Goal: Task Accomplishment & Management: Manage account settings

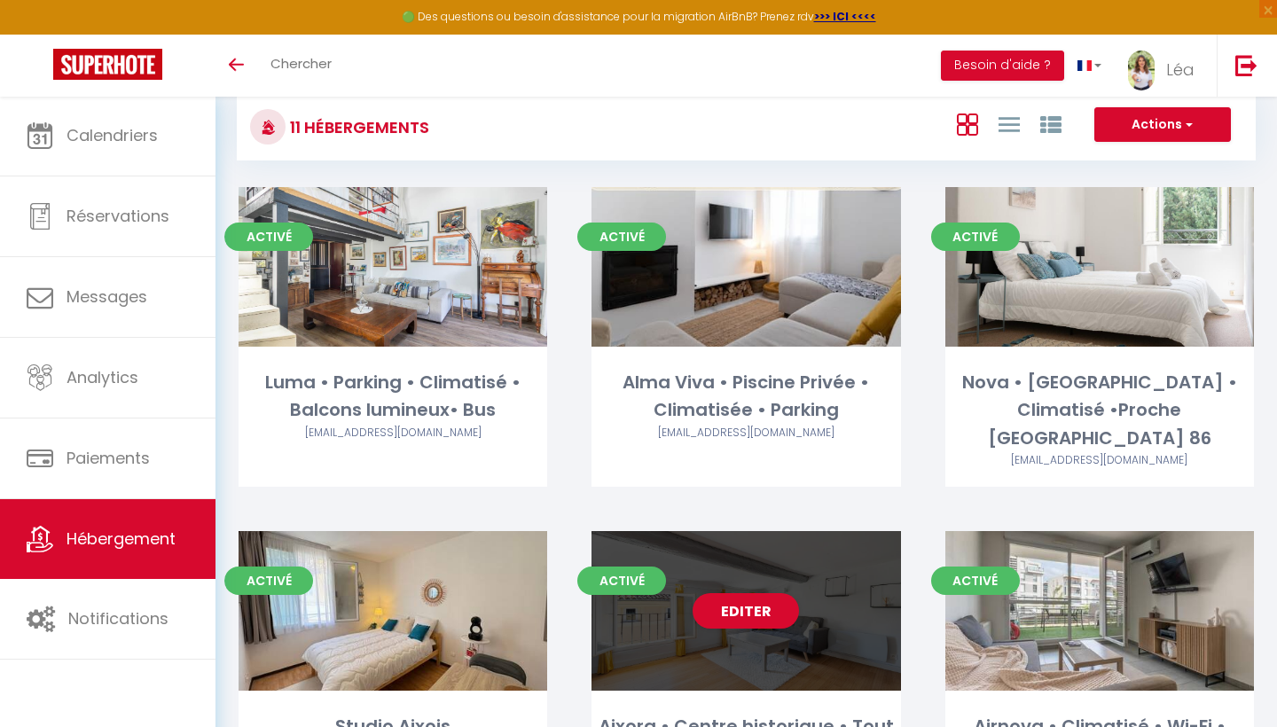
scroll to position [22, 0]
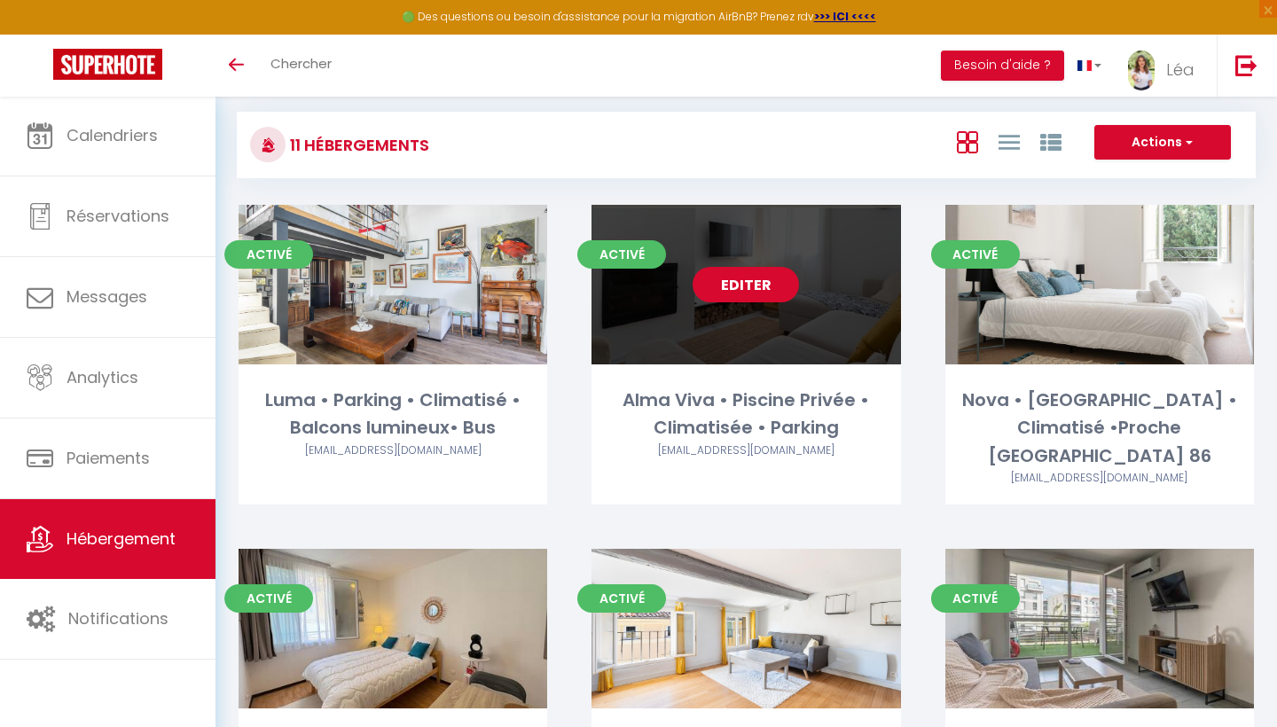
click at [728, 286] on link "Editer" at bounding box center [745, 284] width 106 height 35
click at [728, 285] on link "Editer" at bounding box center [745, 284] width 106 height 35
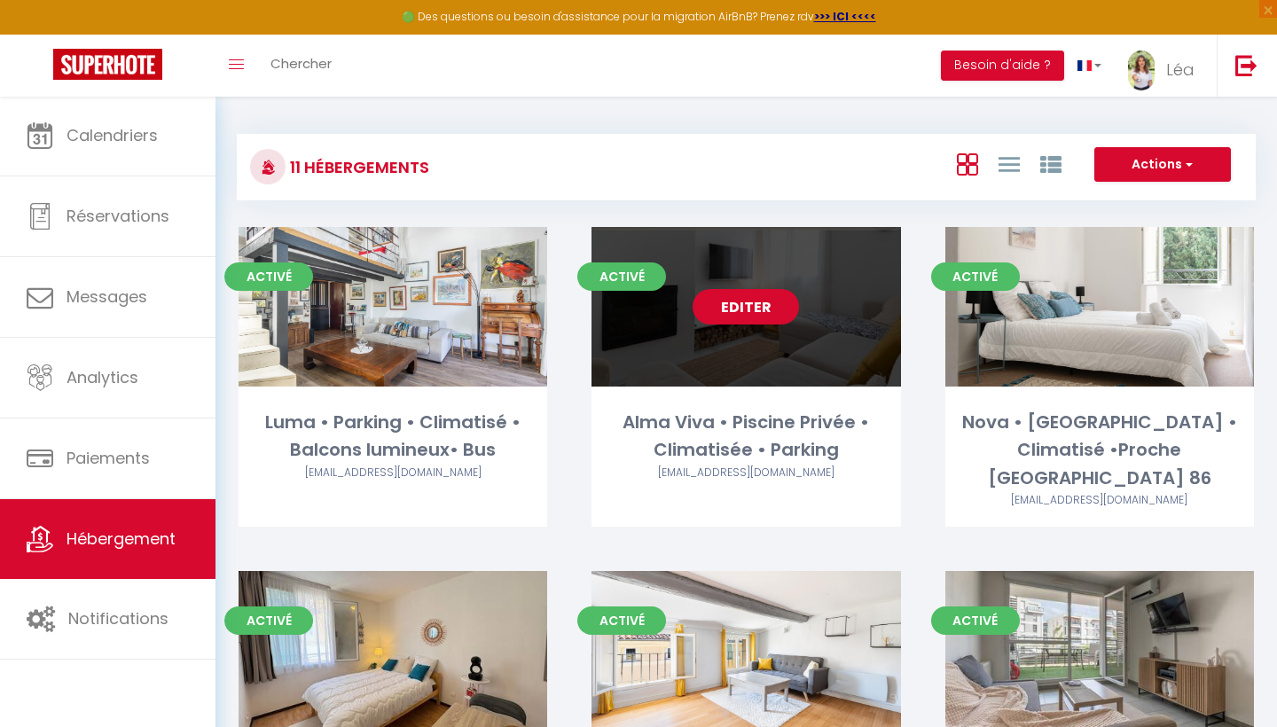
select select "3"
select select "2"
select select "1"
select select
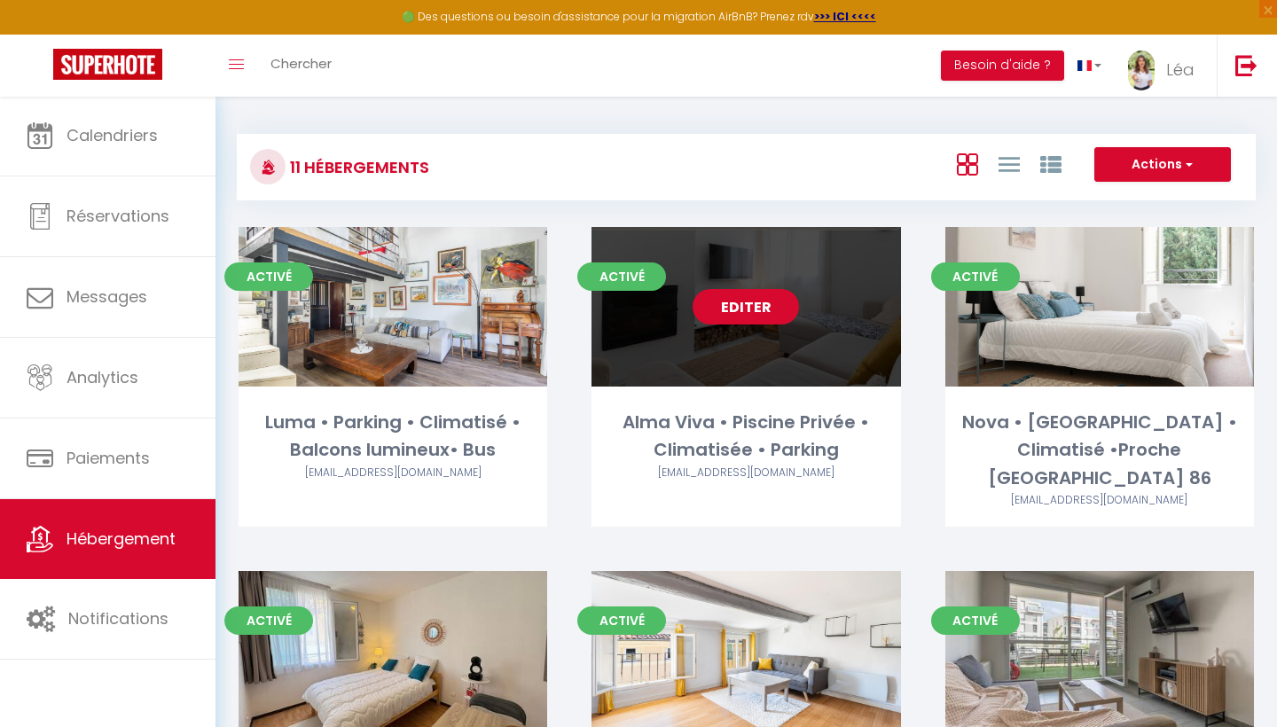
select select "28"
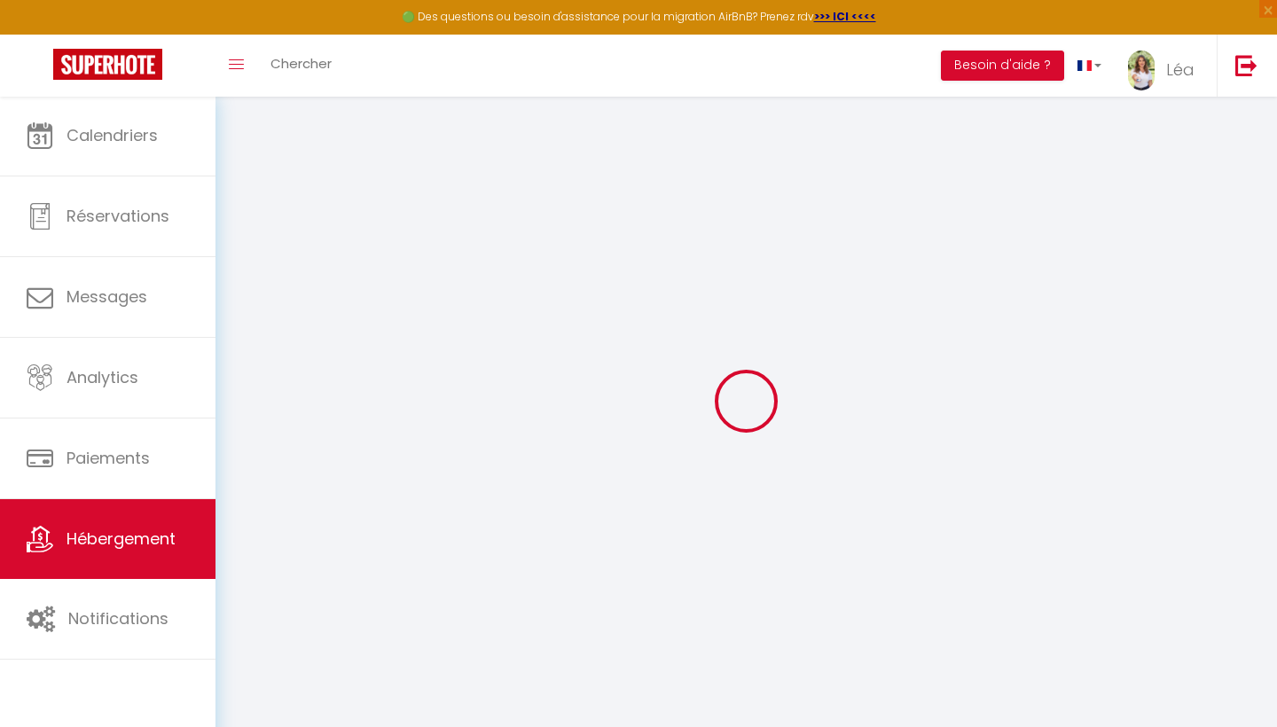
select select
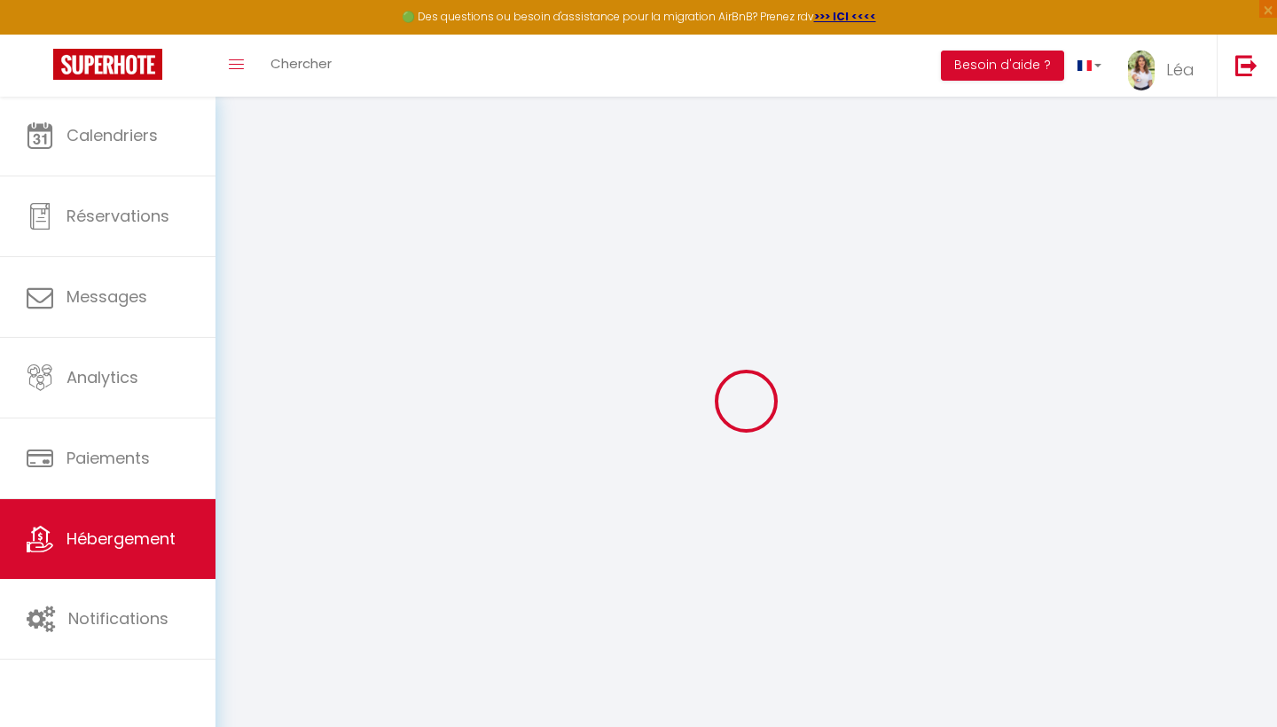
select select
checkbox input "false"
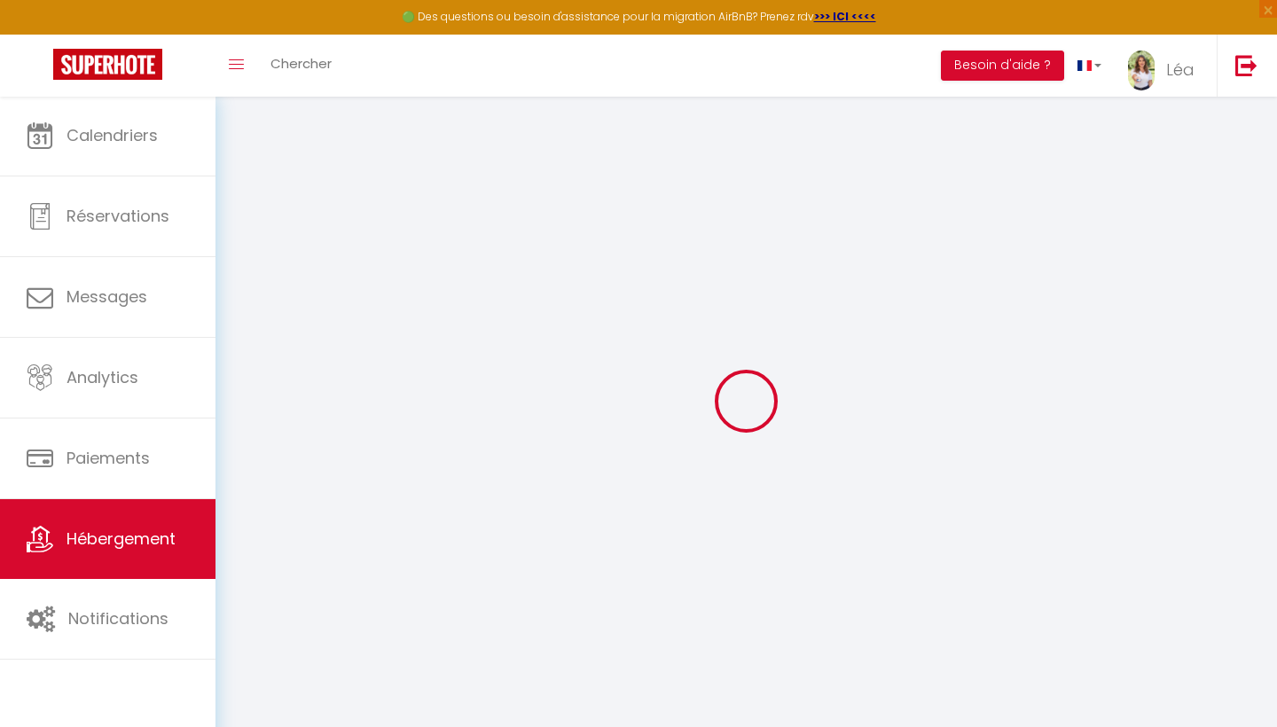
select select
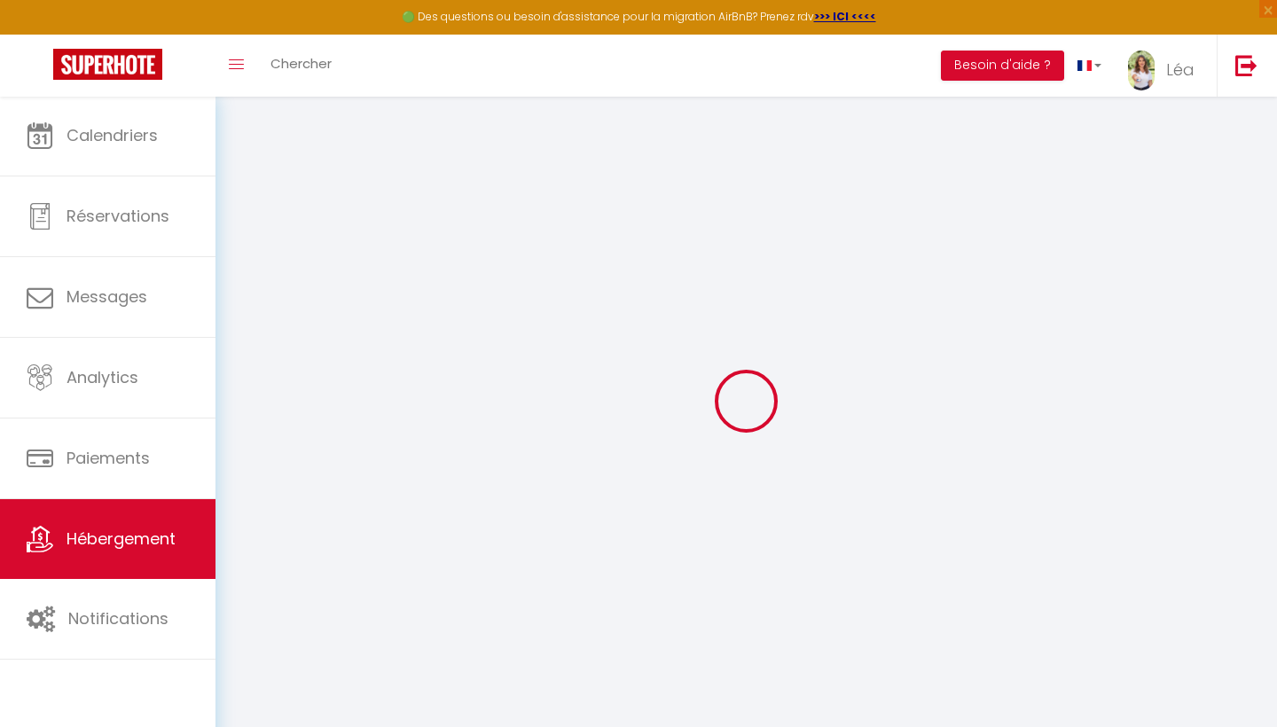
select select
checkbox input "false"
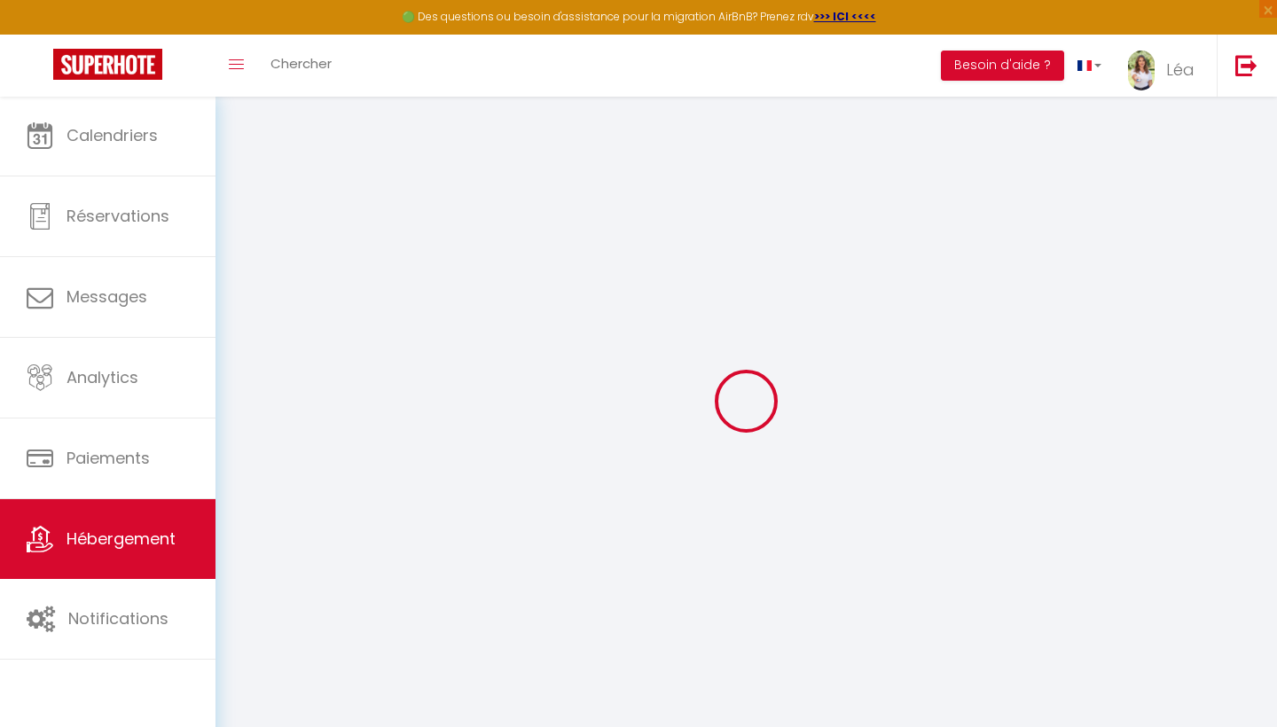
checkbox input "false"
select select
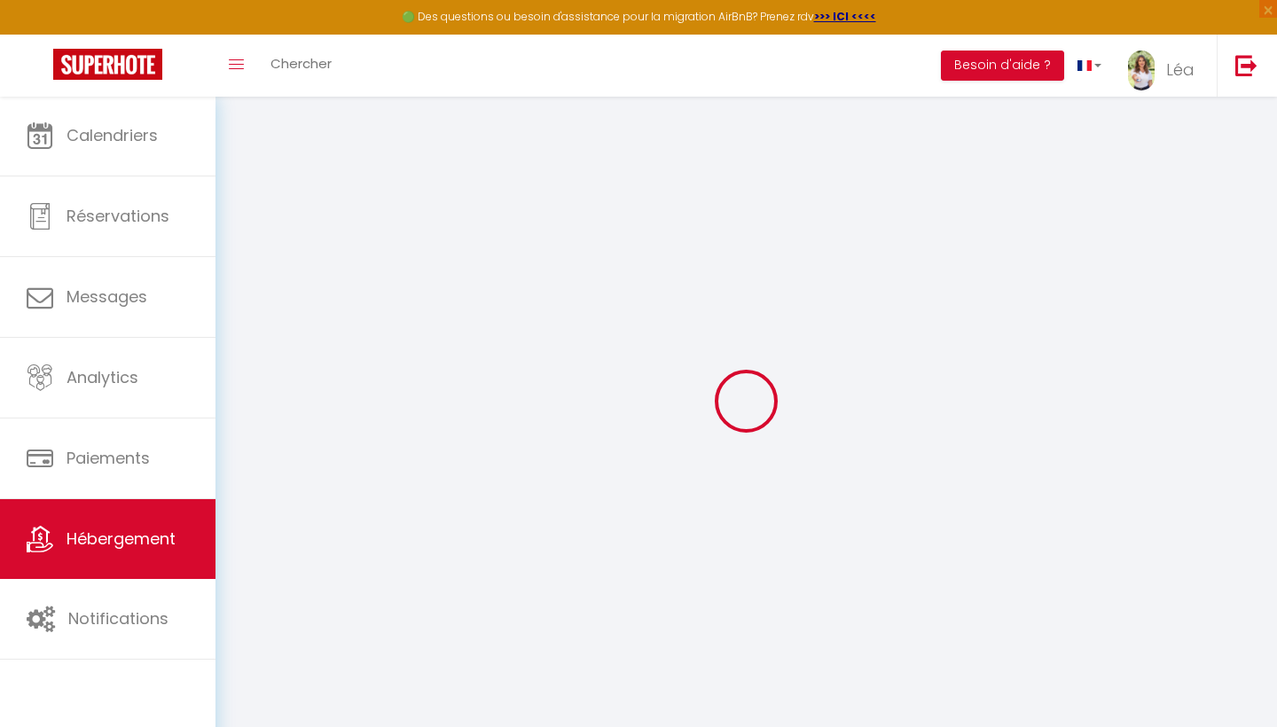
select select
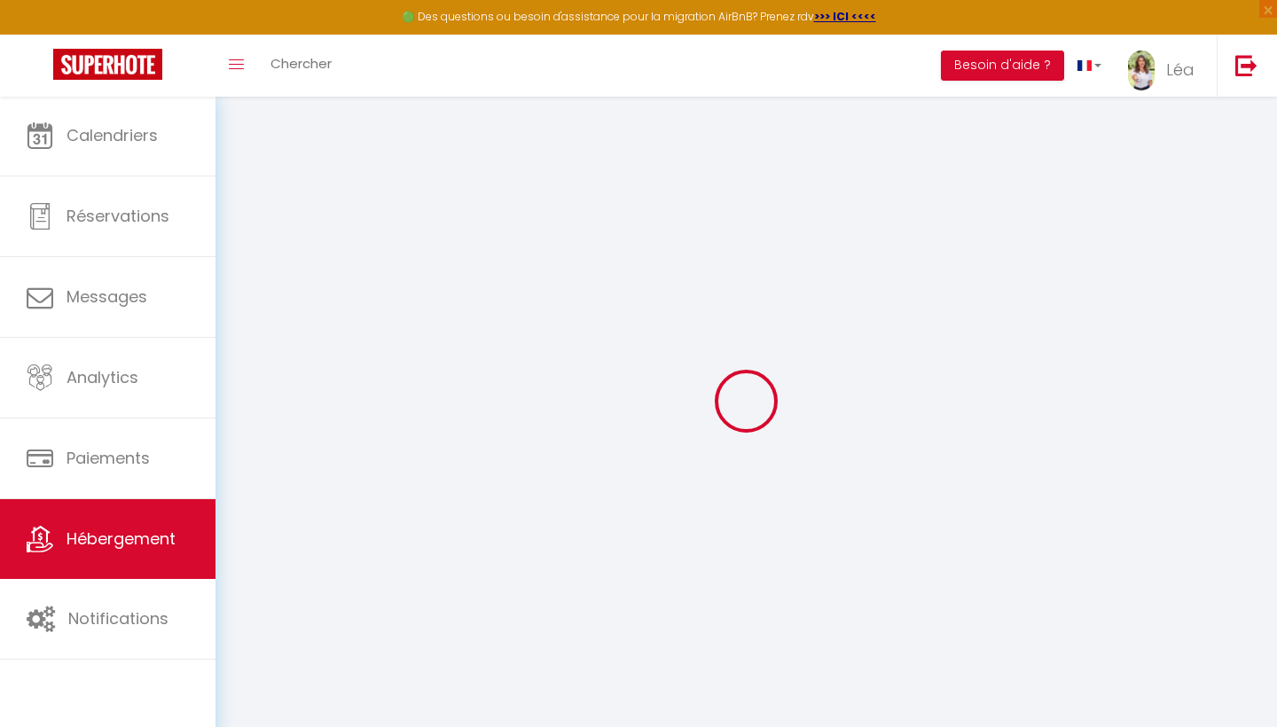
checkbox input "false"
select select
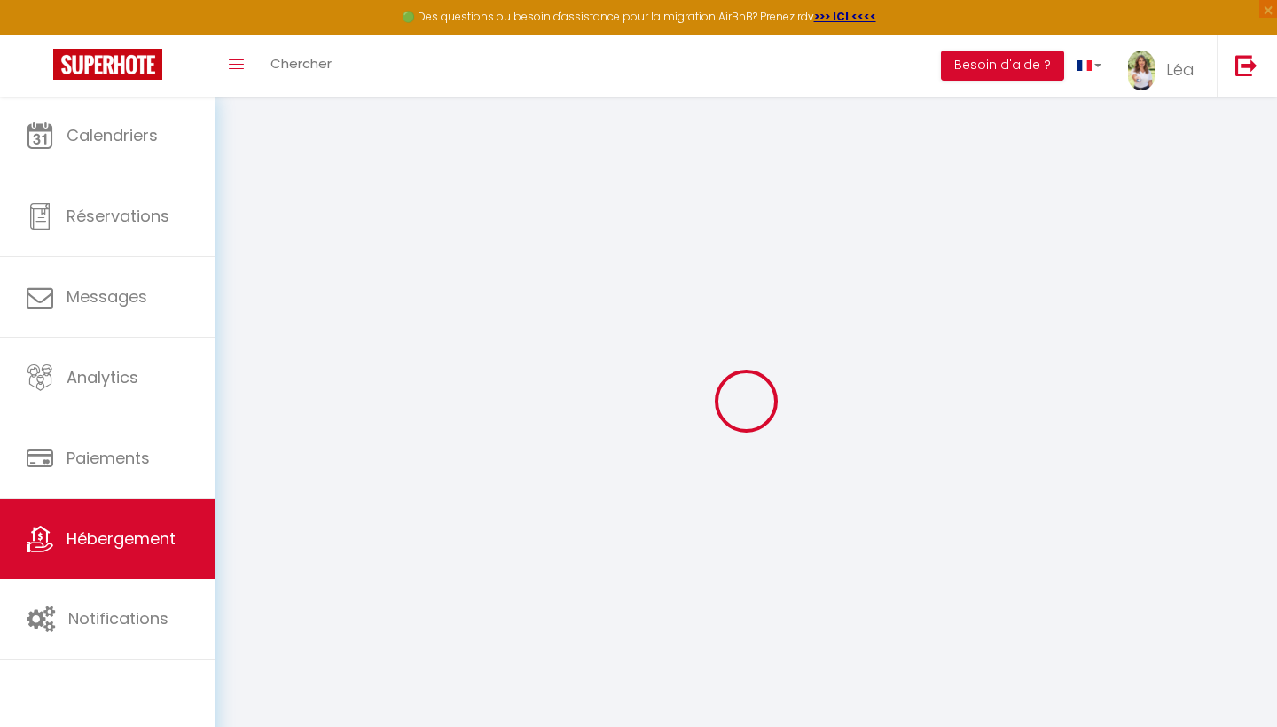
select select
type input "Alma Viva • Piscine Privée • Climatisée • Parking"
type input "Teddy"
type input "Piccoli"
type input "[STREET_ADDRESS]"
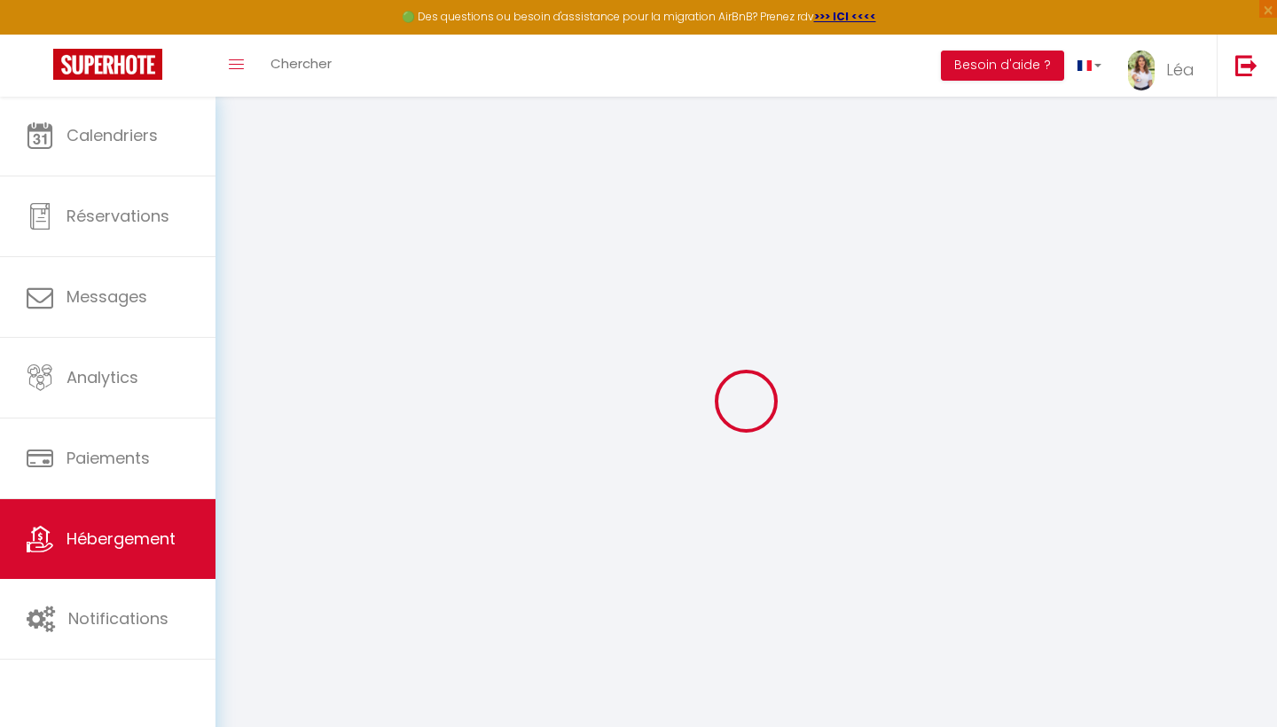
type input "94300"
type input "Vincennes"
select select "houses"
select select "8"
select select "4"
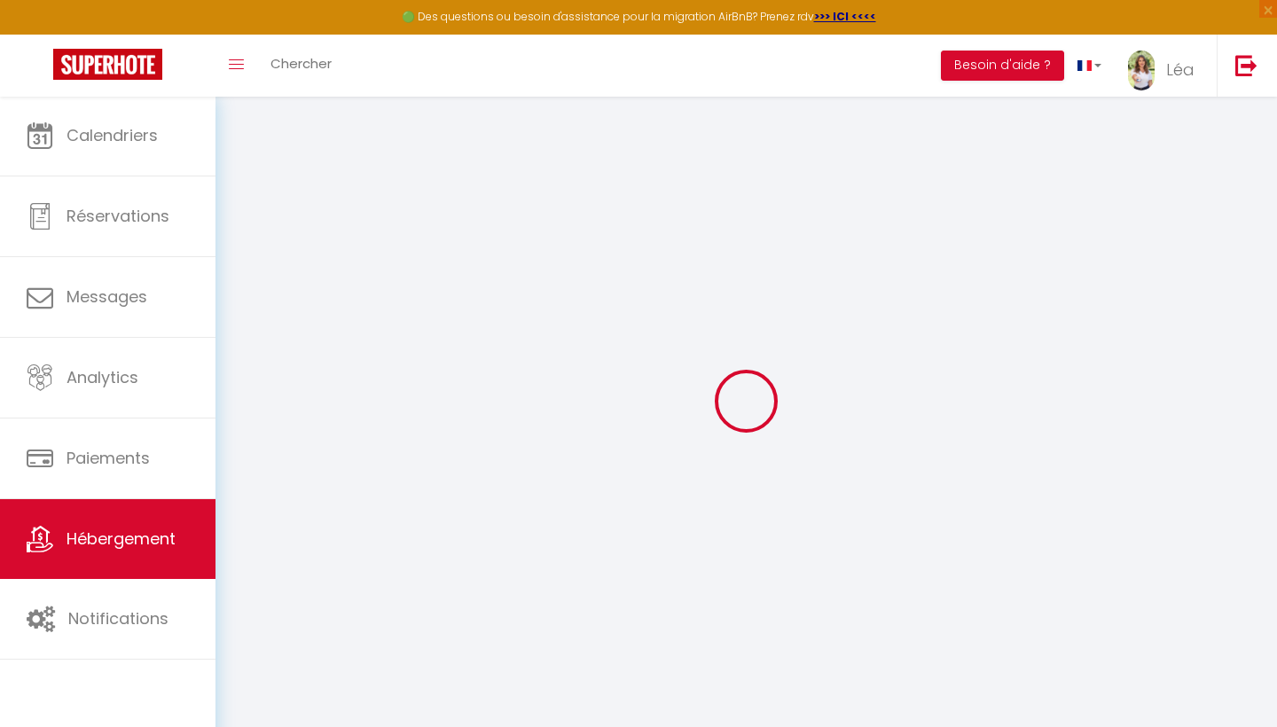
select select "2"
type input "200"
type input "155"
type input "1.50"
type input "1000"
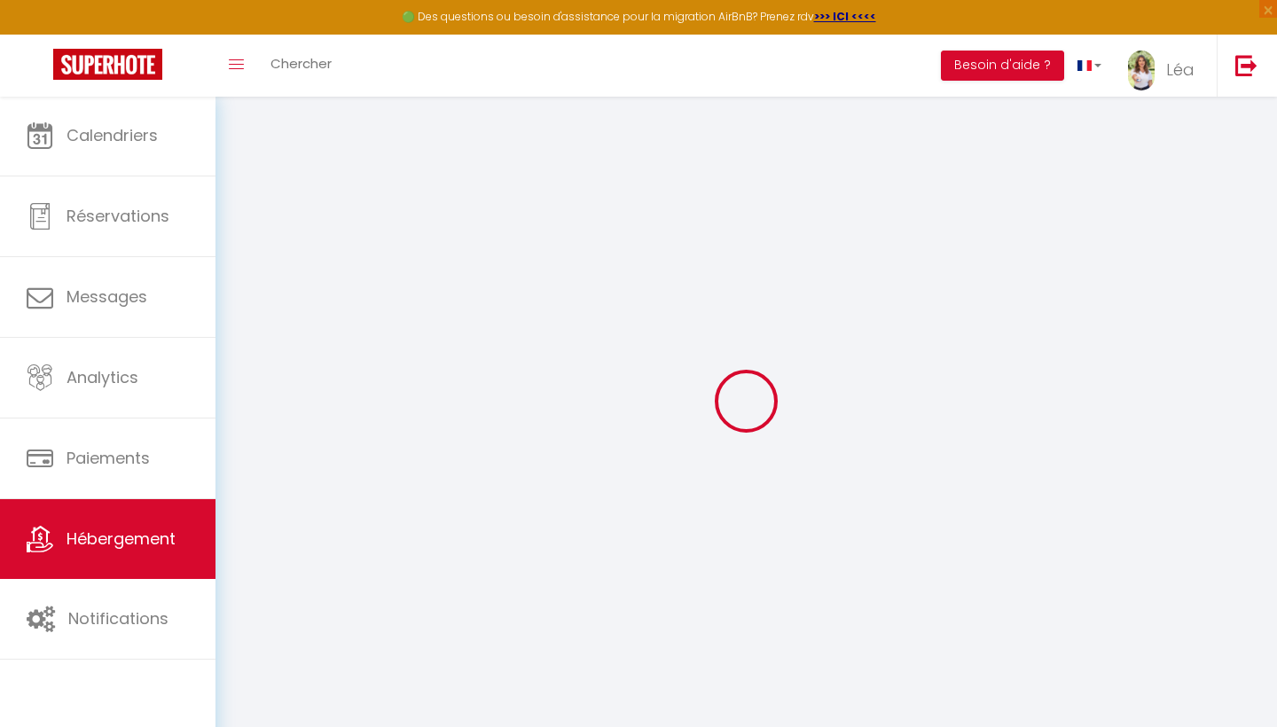
select select
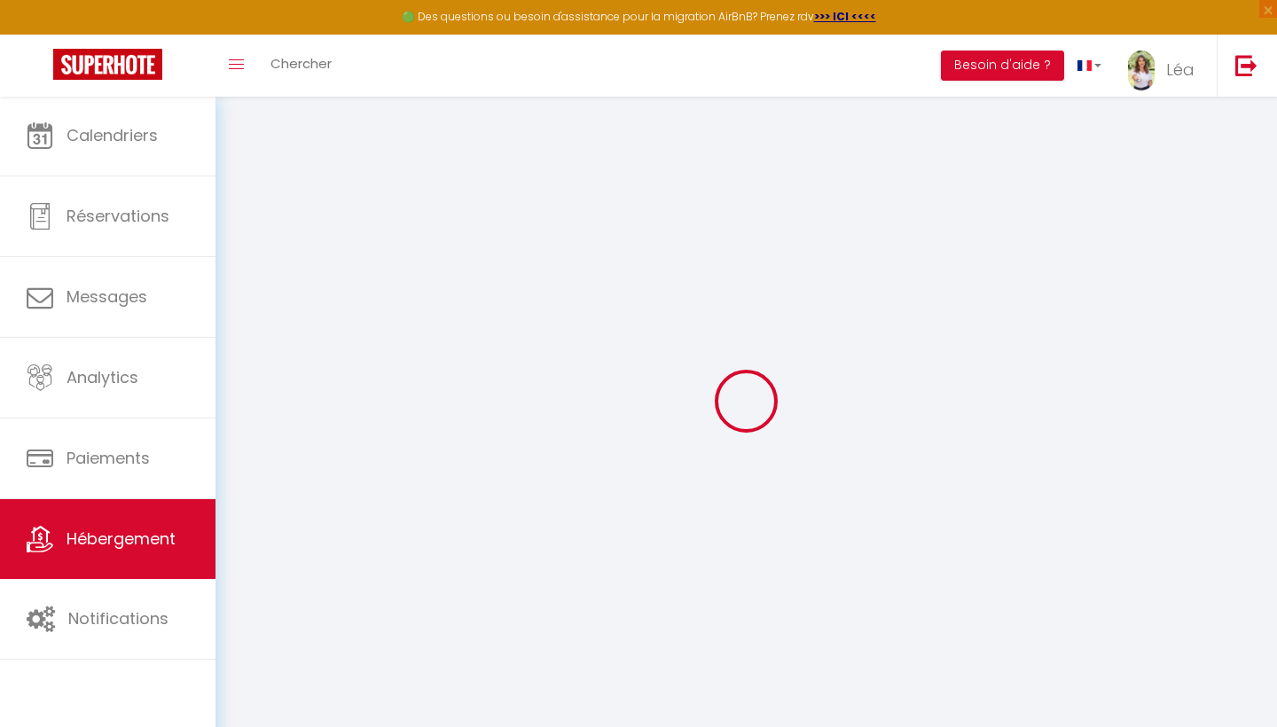
type input "22 Lotissement le Parterre"
type input "13880"
type input "Velaux"
type input "[EMAIL_ADDRESS][DOMAIN_NAME]"
select select
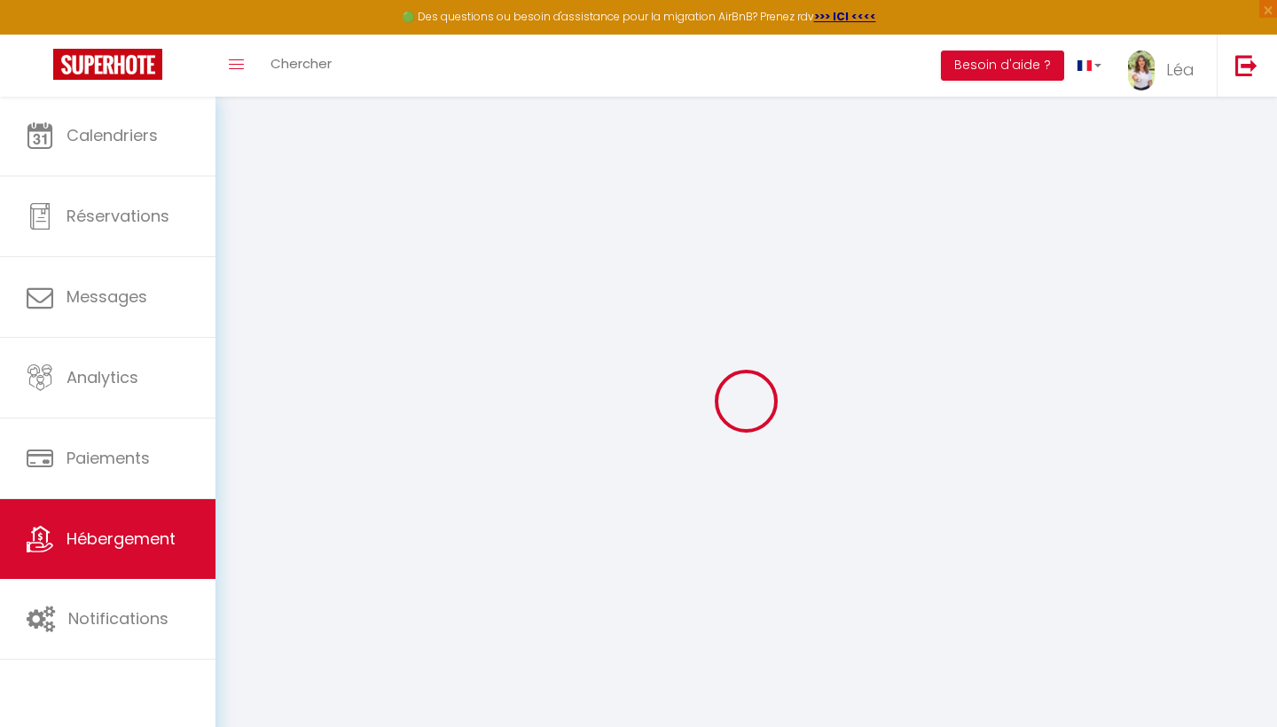
checkbox input "false"
type input "0"
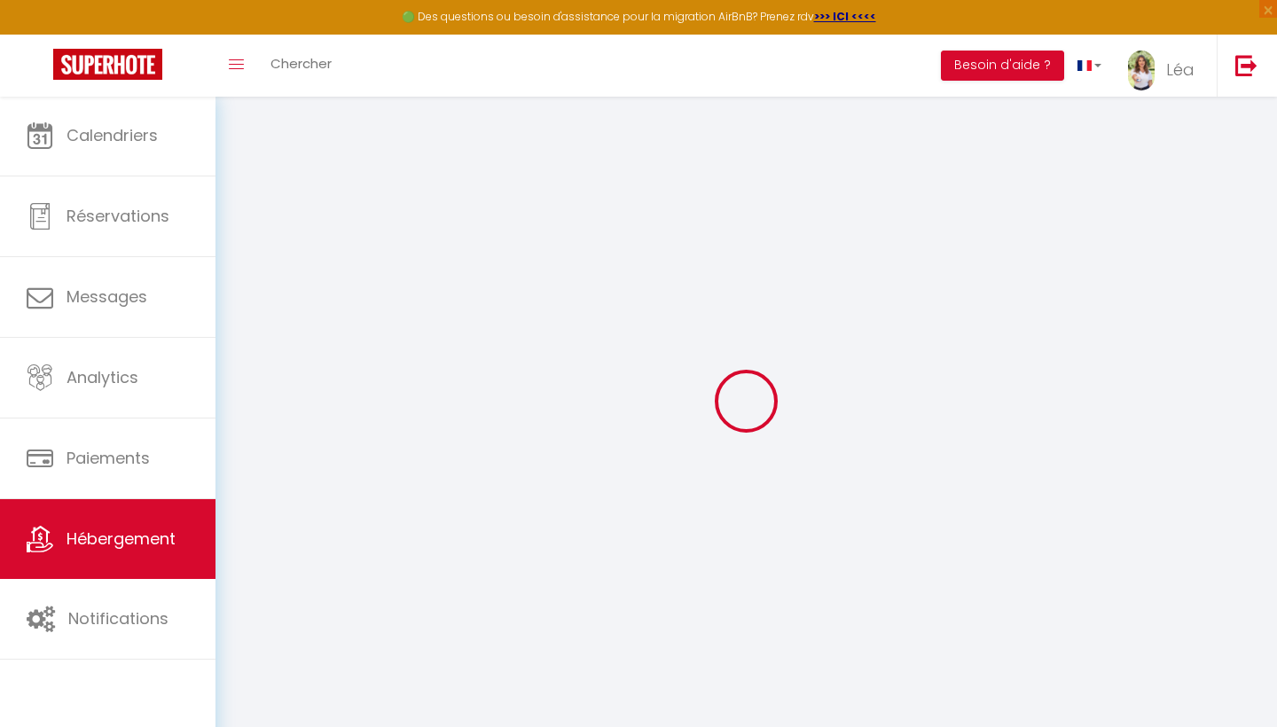
type input "0"
select select
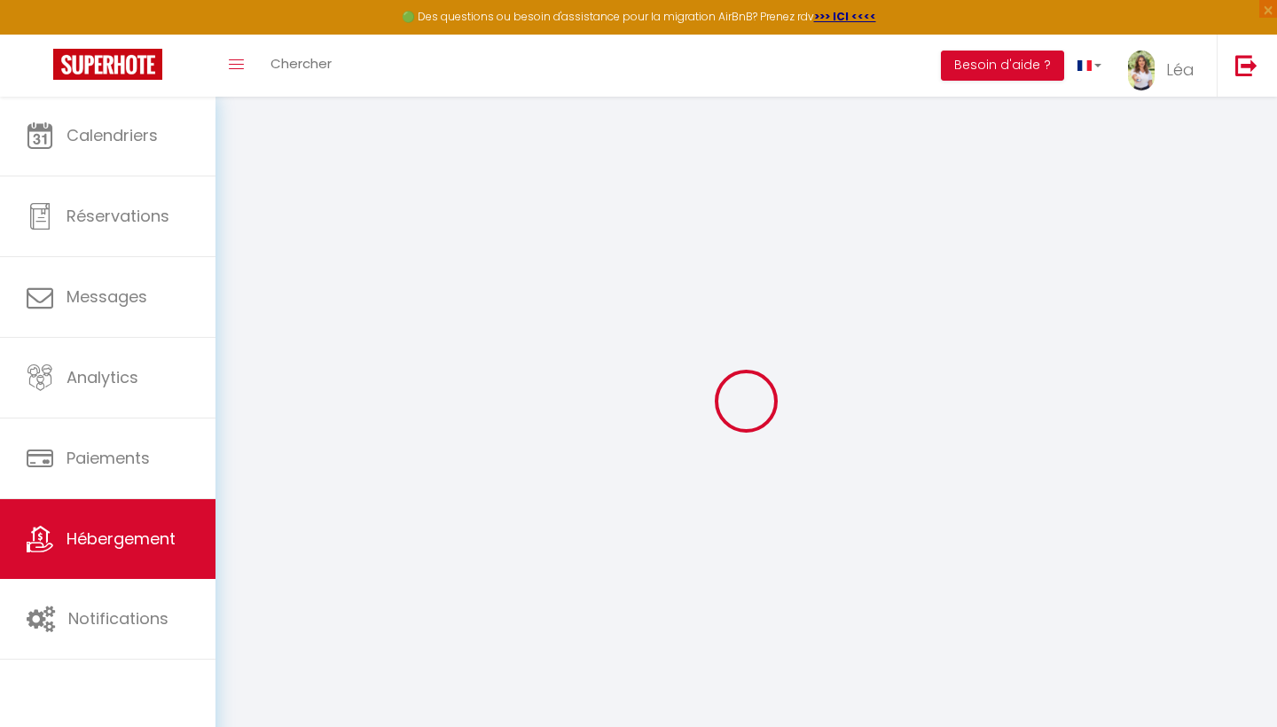
select select
checkbox input "false"
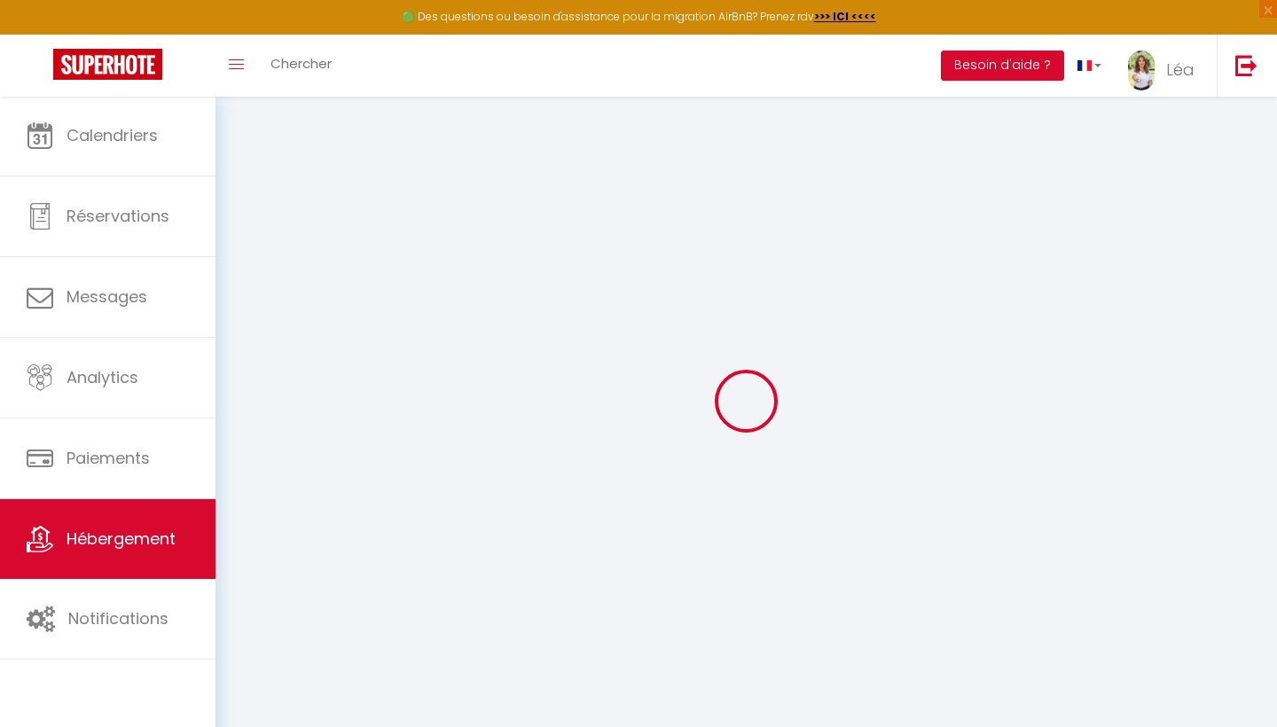
checkbox input "false"
select select
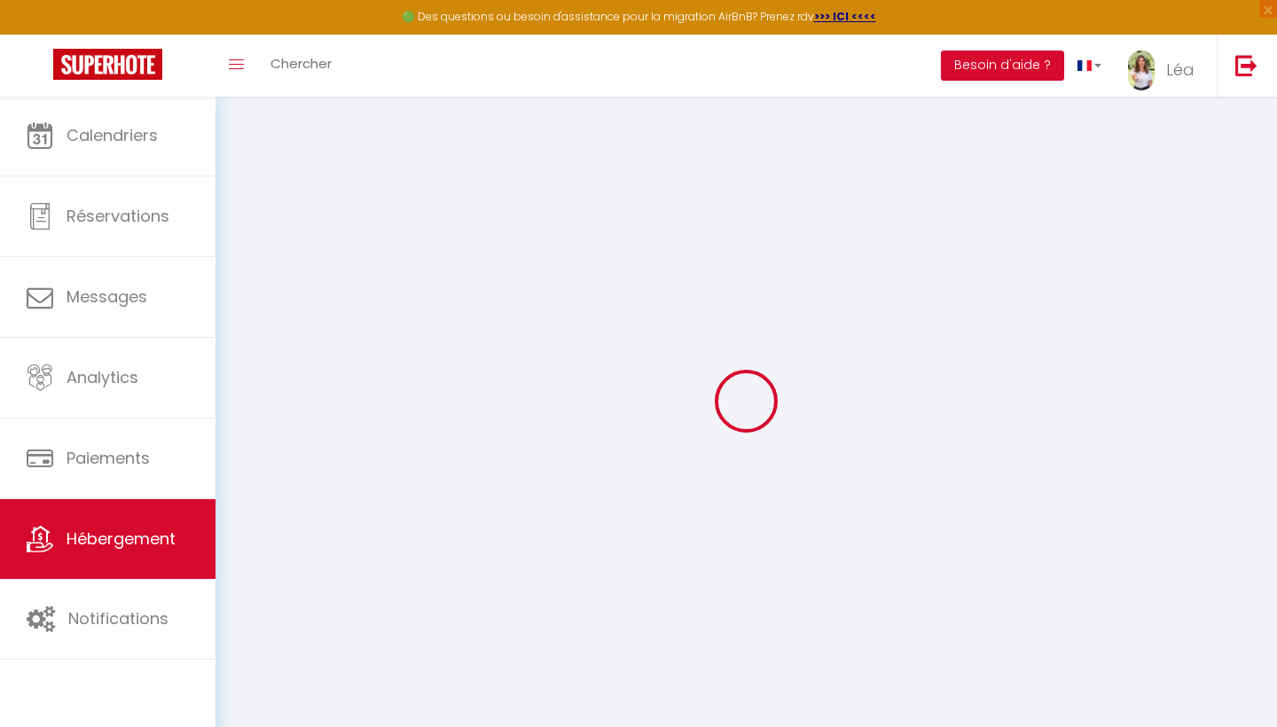
select select
checkbox input "false"
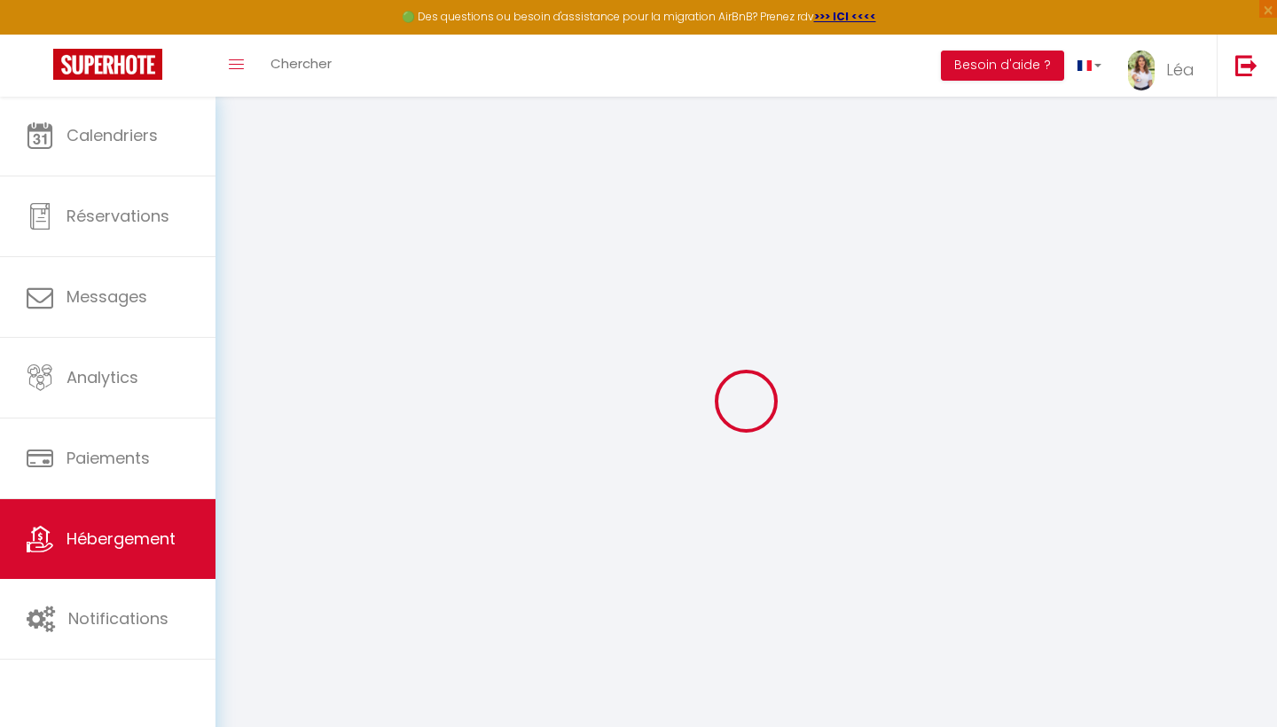
checkbox input "false"
select select
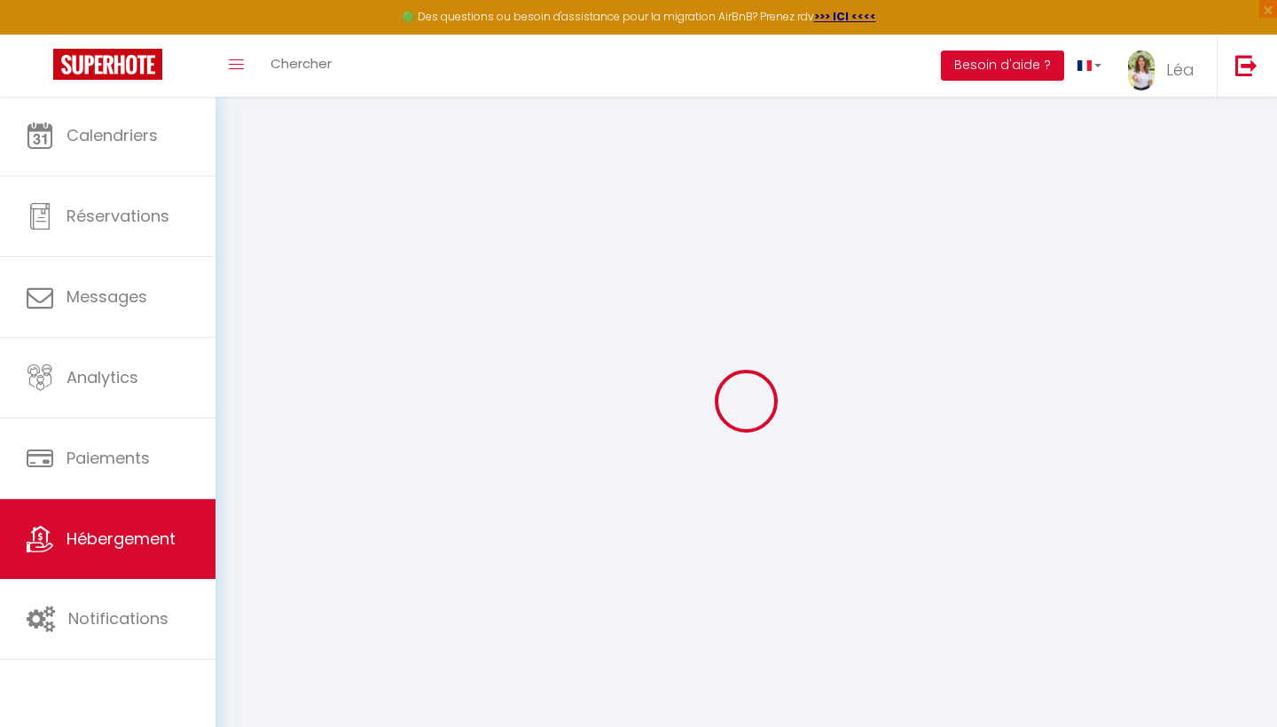
select select
checkbox input "false"
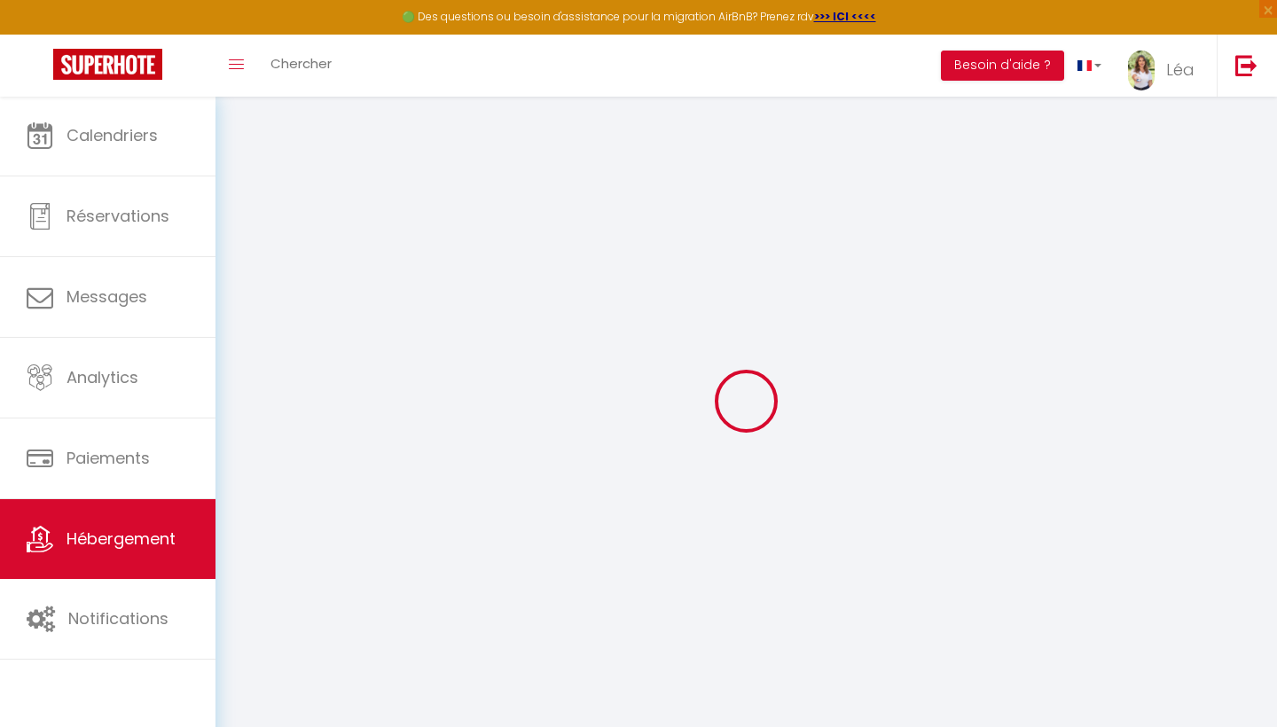
checkbox input "false"
select select "17:00"
select select "23:45"
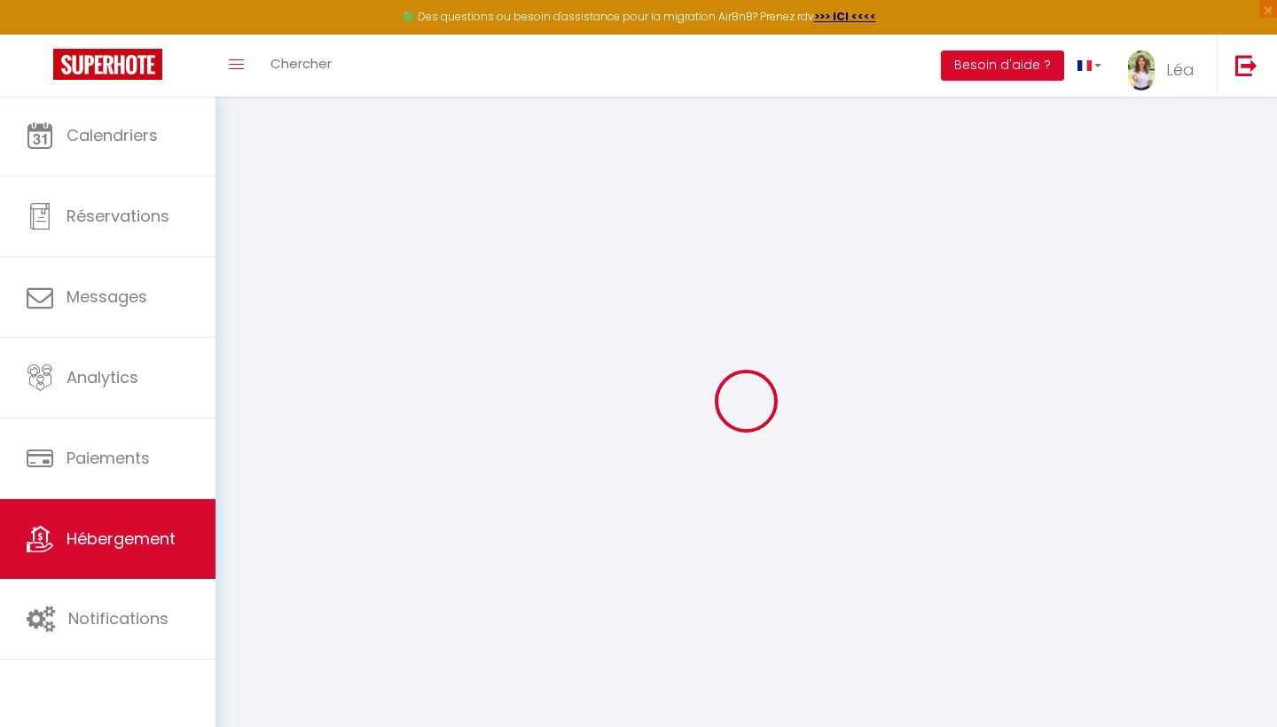
select select "10:00"
select select "30"
select select "120"
select select
checkbox input "false"
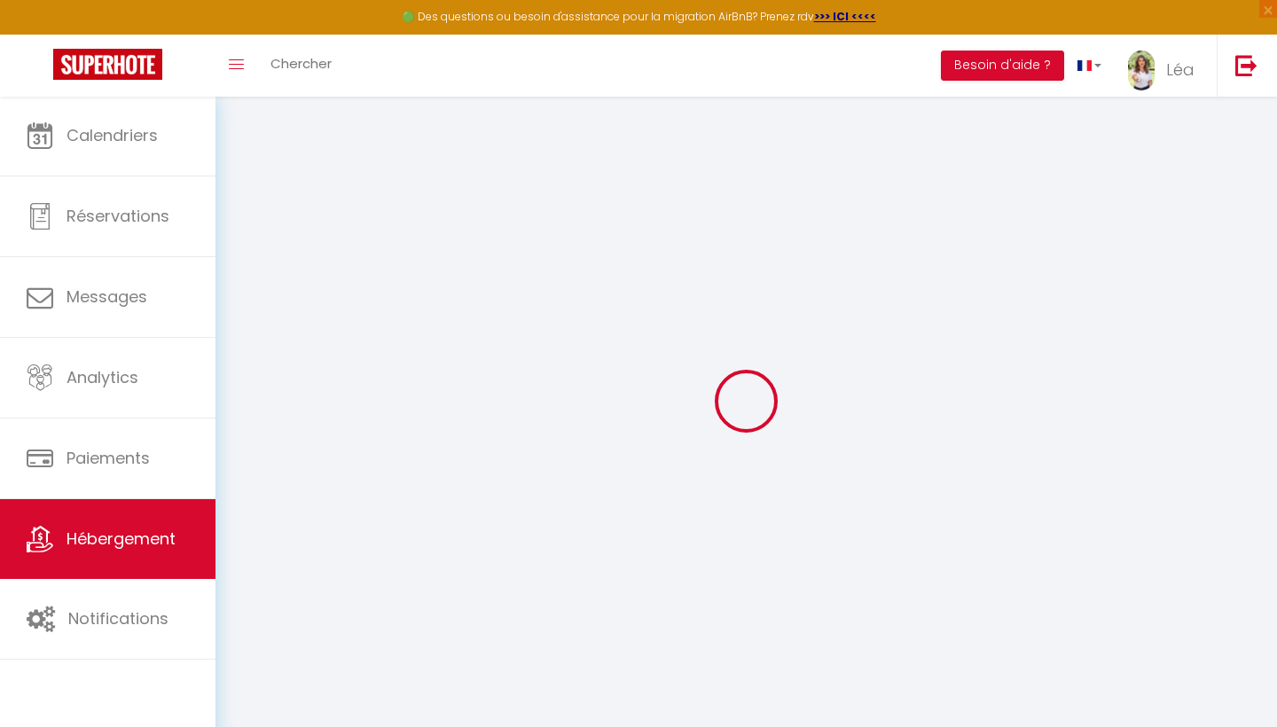
checkbox input "false"
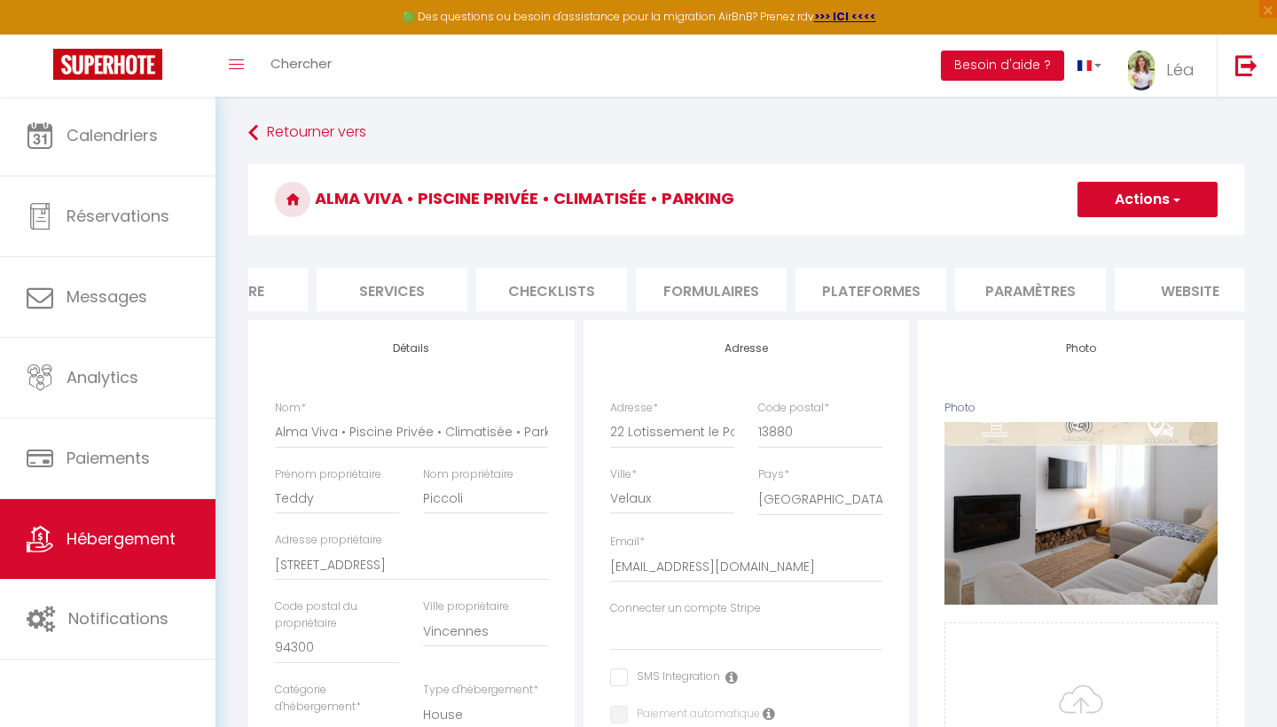
scroll to position [0, 524]
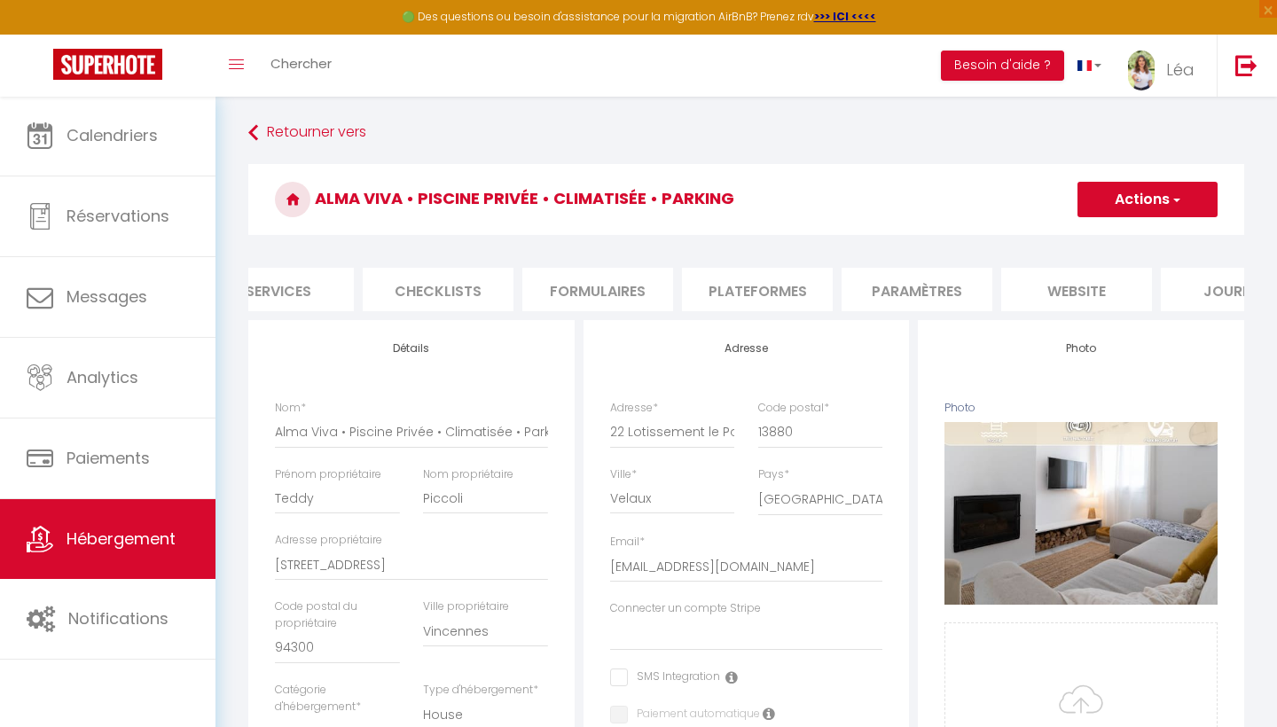
click at [1071, 287] on li "website" at bounding box center [1076, 289] width 151 height 43
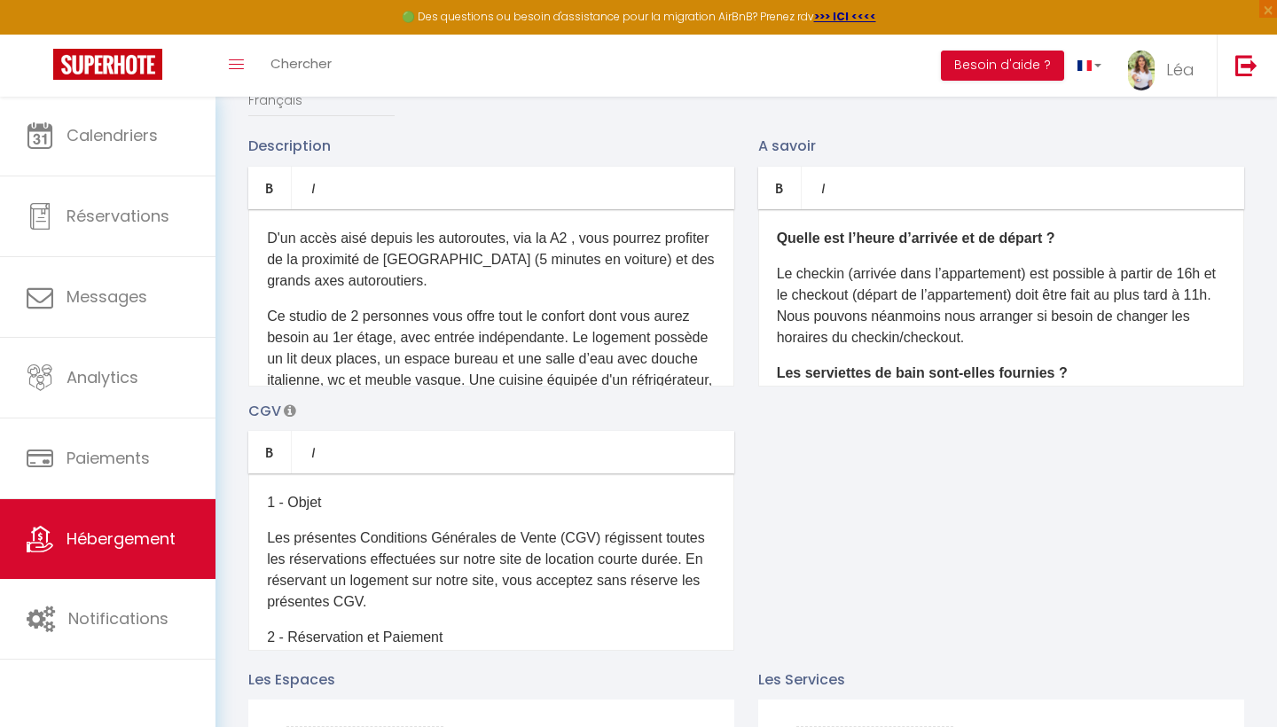
scroll to position [89, 0]
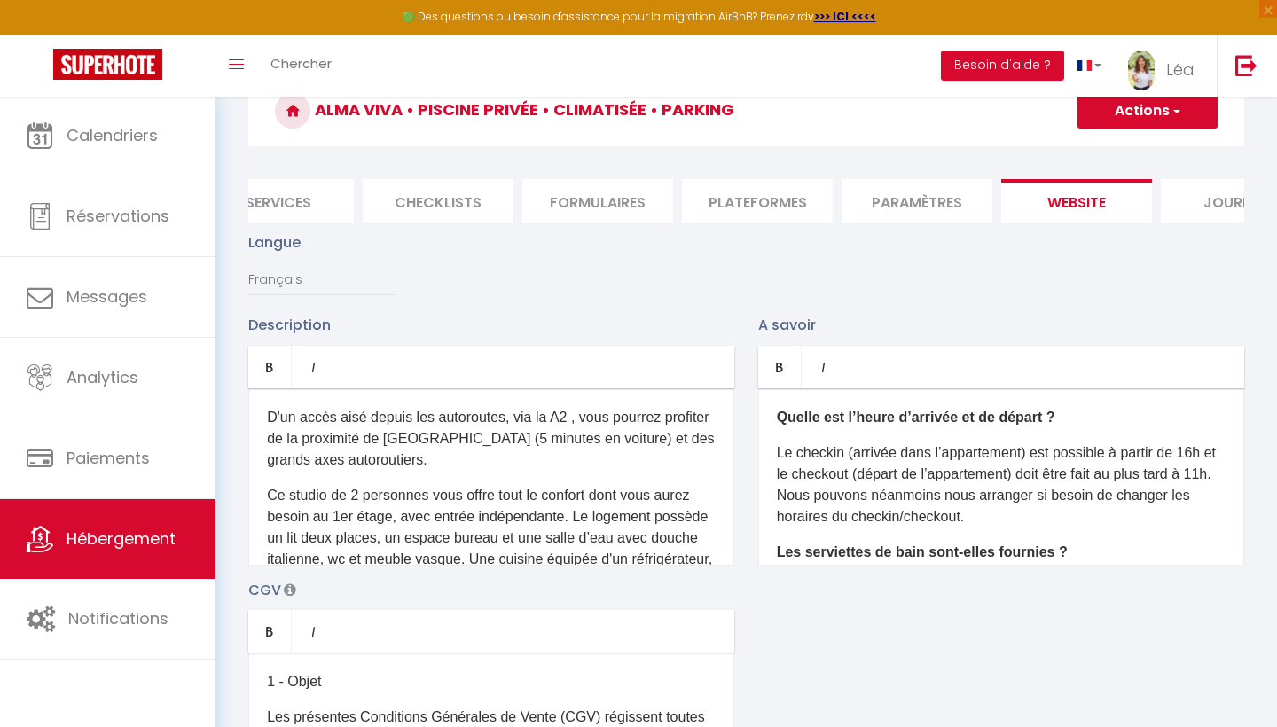
click at [598, 208] on li "Formulaires" at bounding box center [597, 200] width 151 height 43
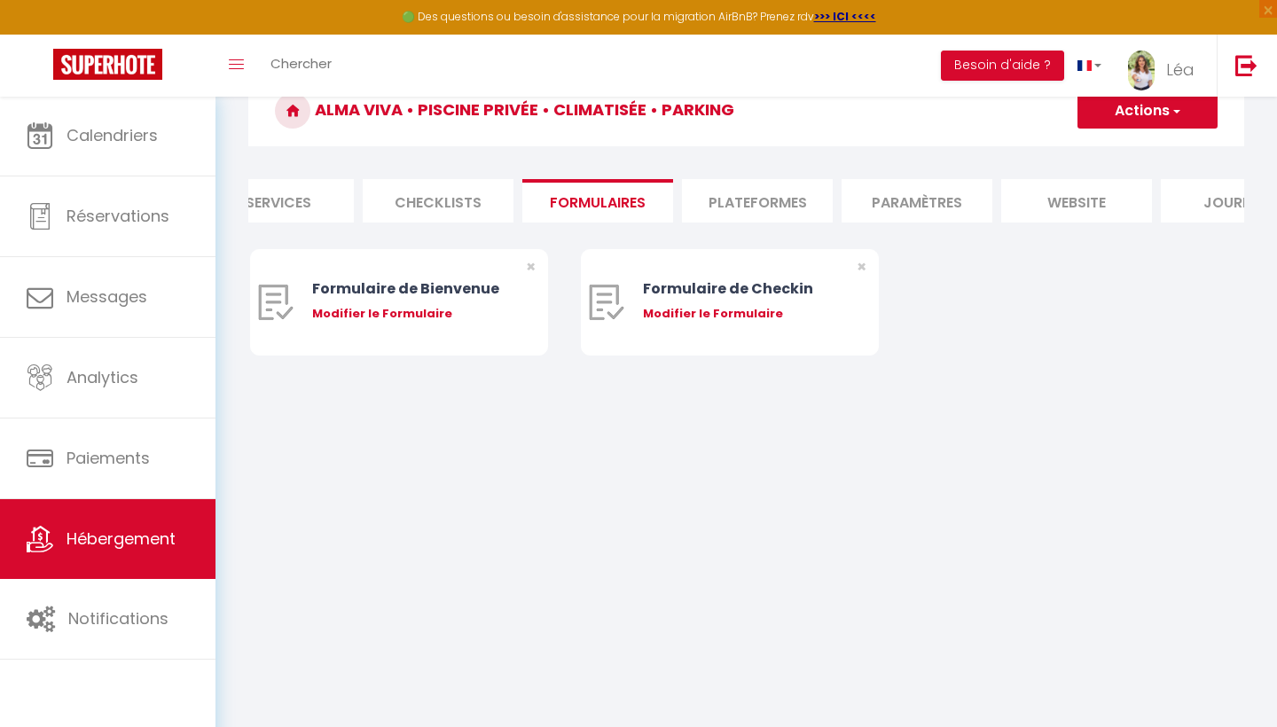
click at [485, 211] on li "Checklists" at bounding box center [438, 200] width 151 height 43
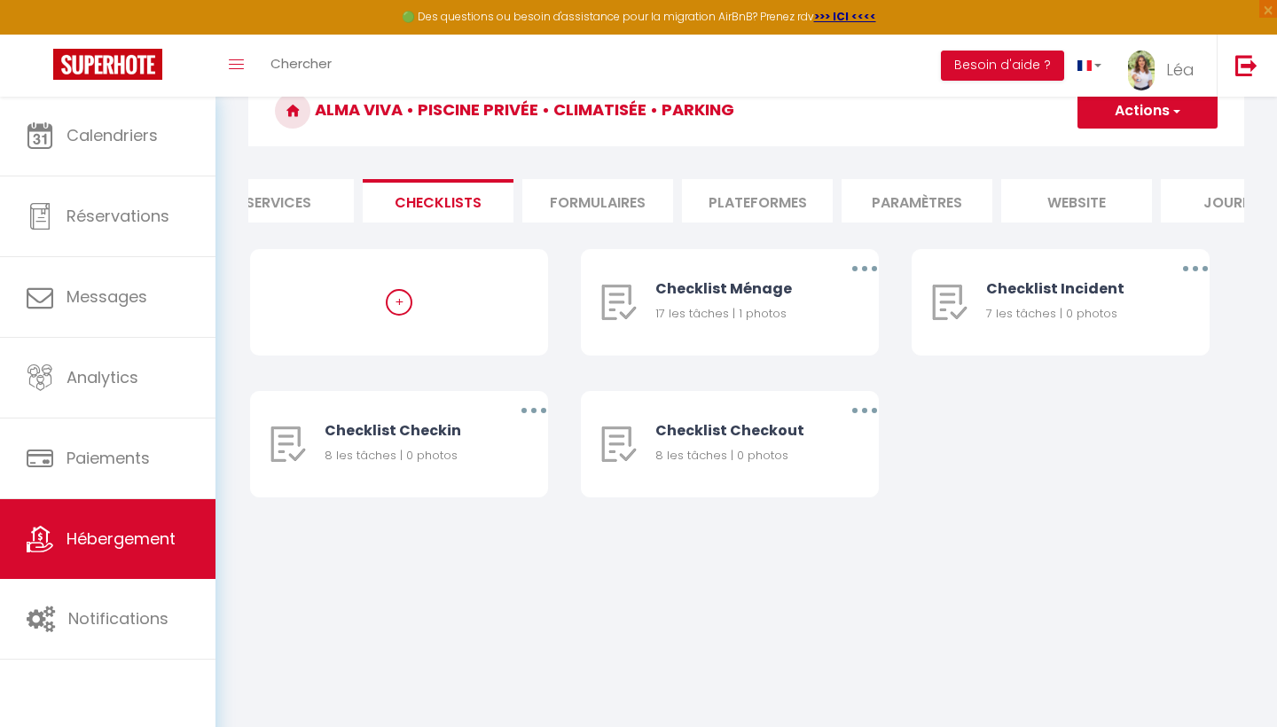
click at [792, 212] on li "Plateformes" at bounding box center [757, 200] width 151 height 43
select select
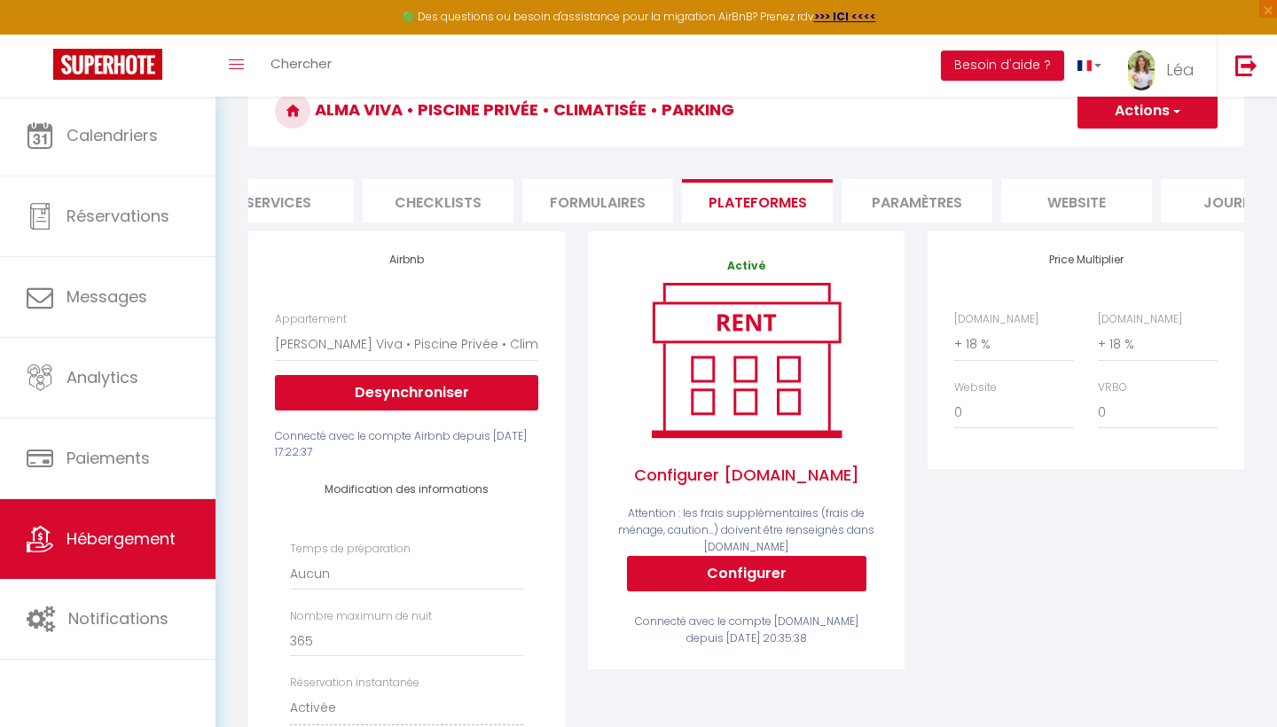
click at [897, 206] on li "Paramètres" at bounding box center [916, 200] width 151 height 43
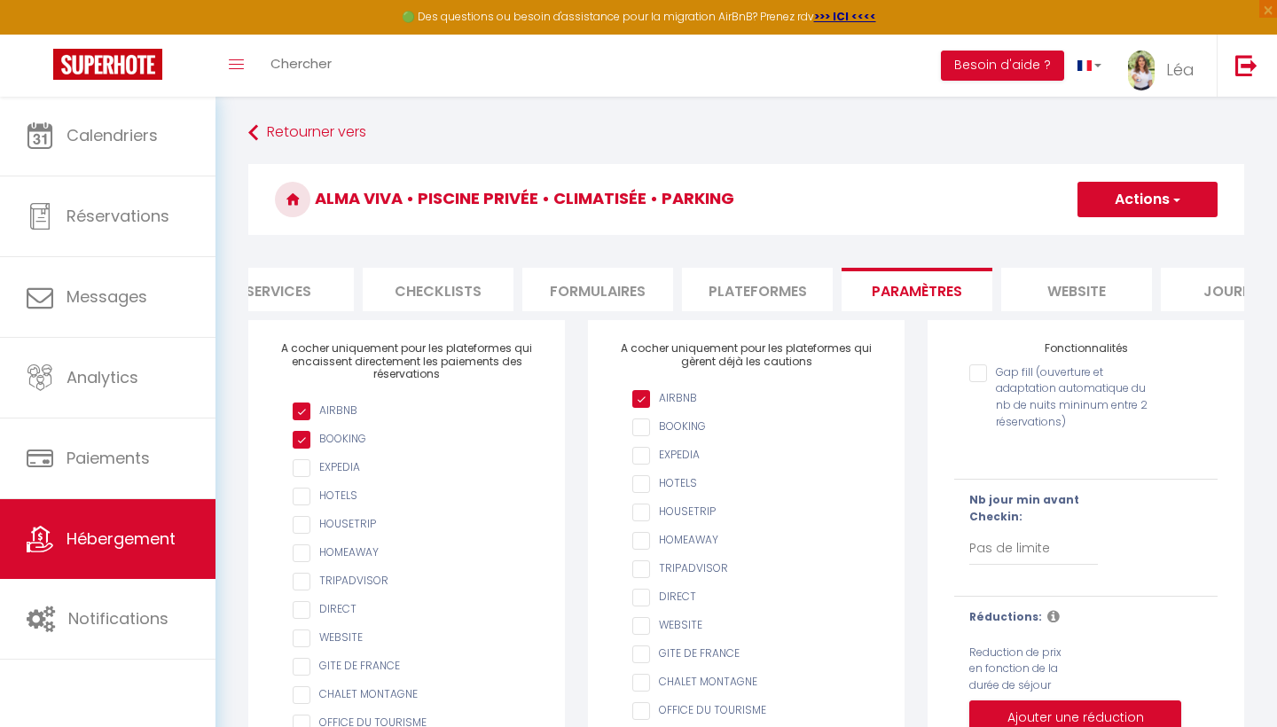
click at [462, 285] on li "Checklists" at bounding box center [438, 289] width 151 height 43
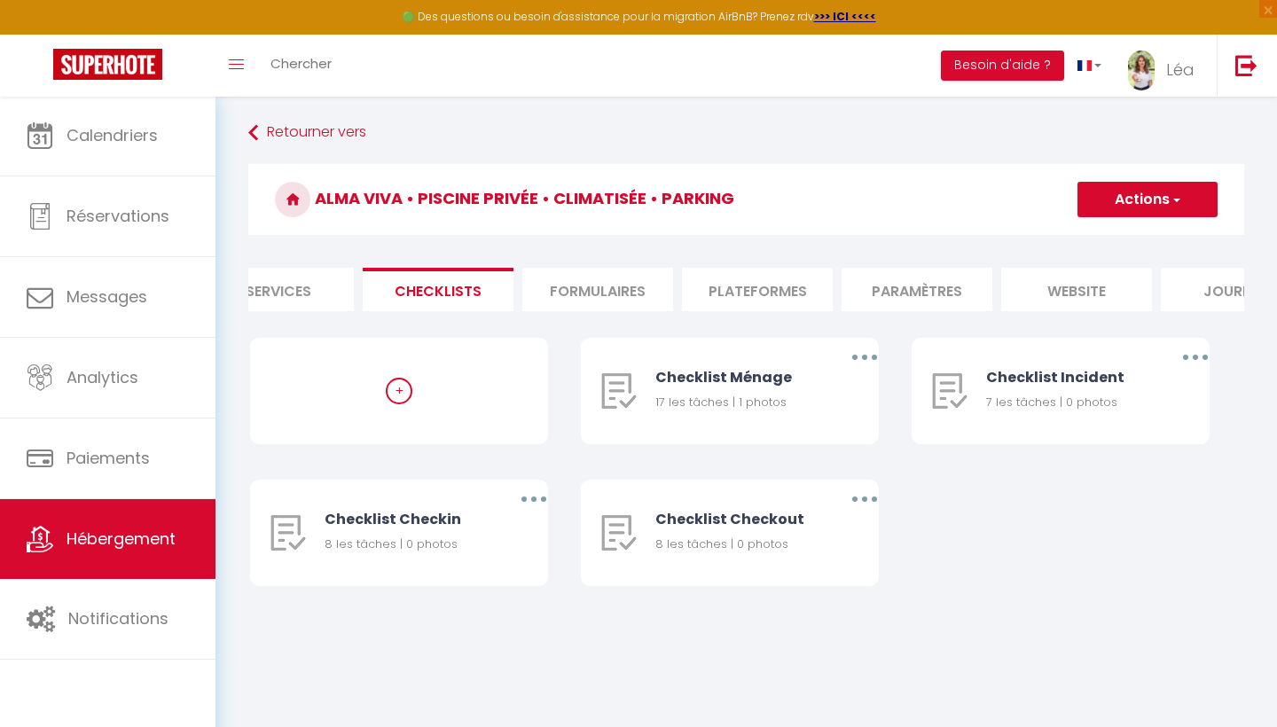
click at [314, 291] on li "Services" at bounding box center [278, 289] width 151 height 43
select select
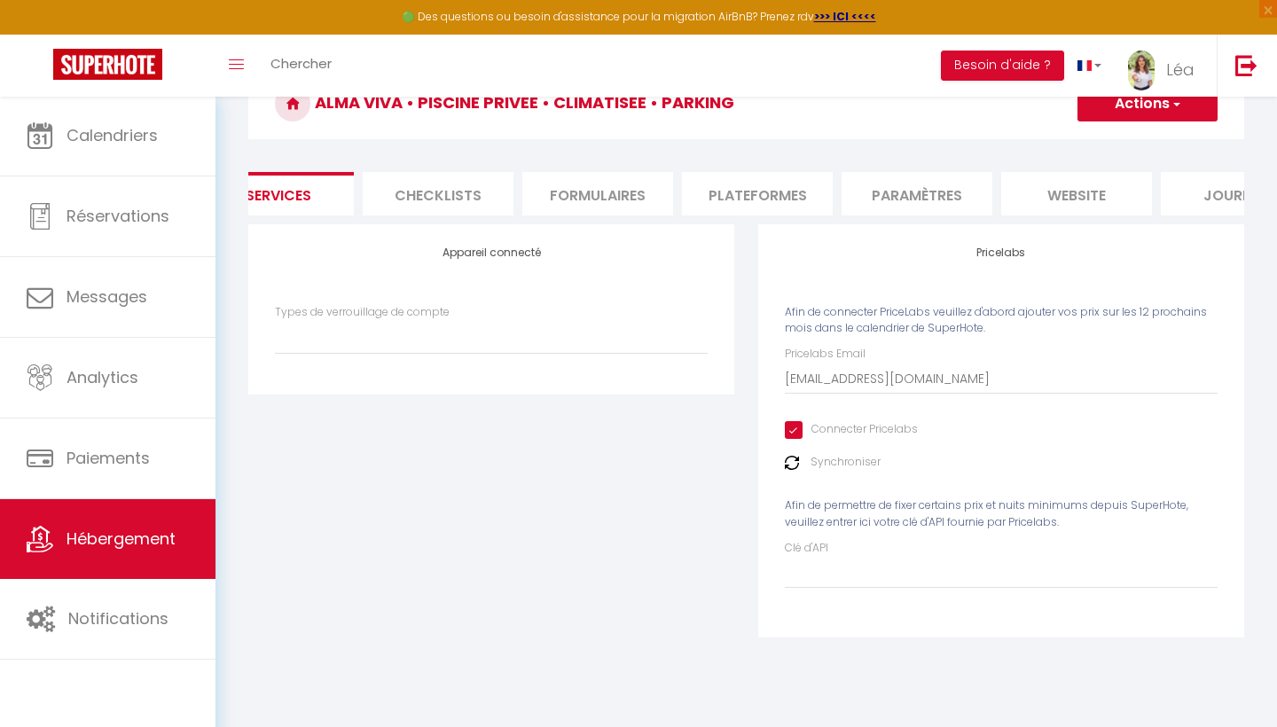
scroll to position [96, 0]
click at [794, 463] on img at bounding box center [792, 463] width 14 height 14
click at [847, 458] on label "Synchroniser" at bounding box center [845, 462] width 70 height 17
